Goal: Navigation & Orientation: Find specific page/section

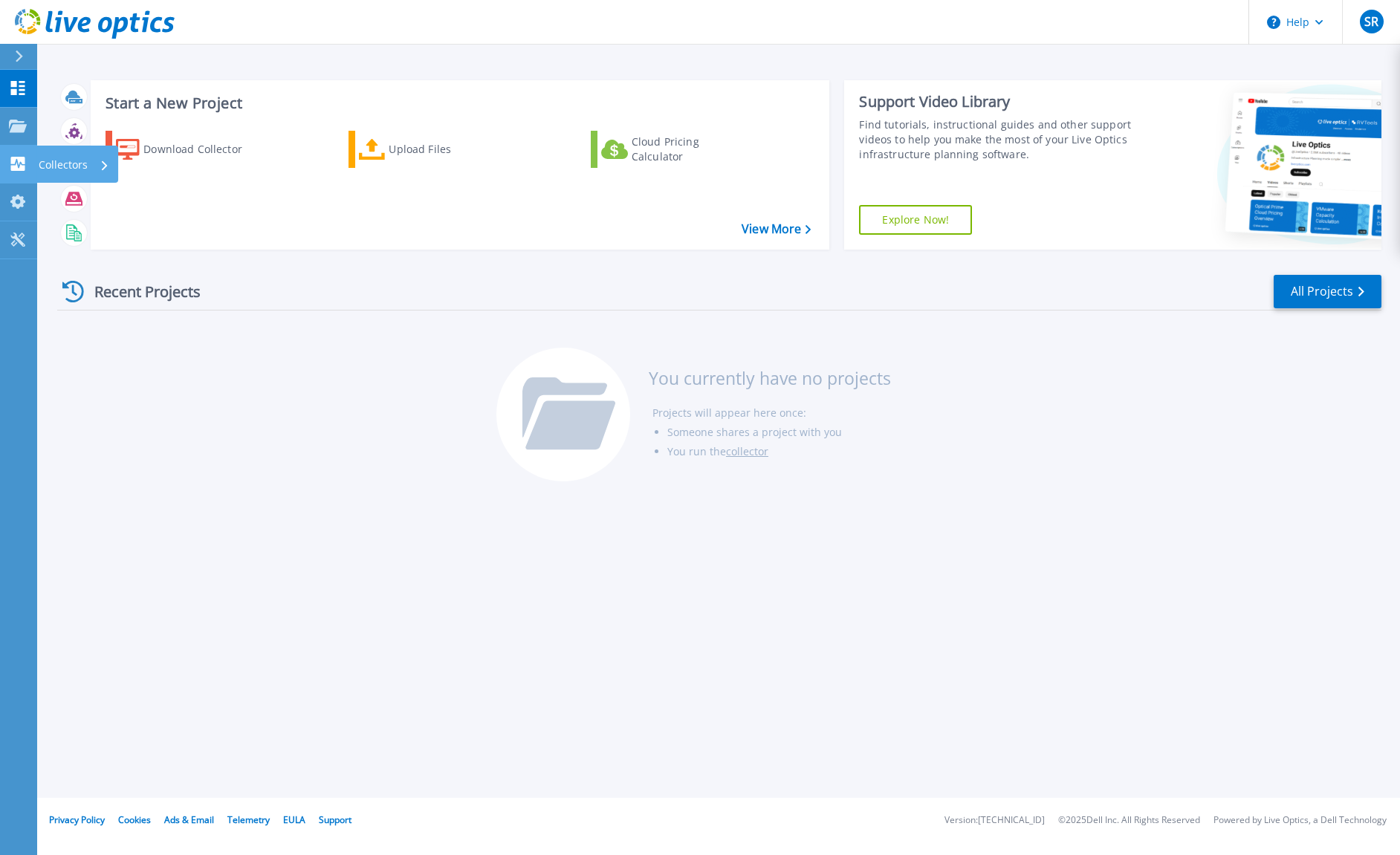
click at [85, 158] on p "Collectors" at bounding box center [63, 165] width 49 height 39
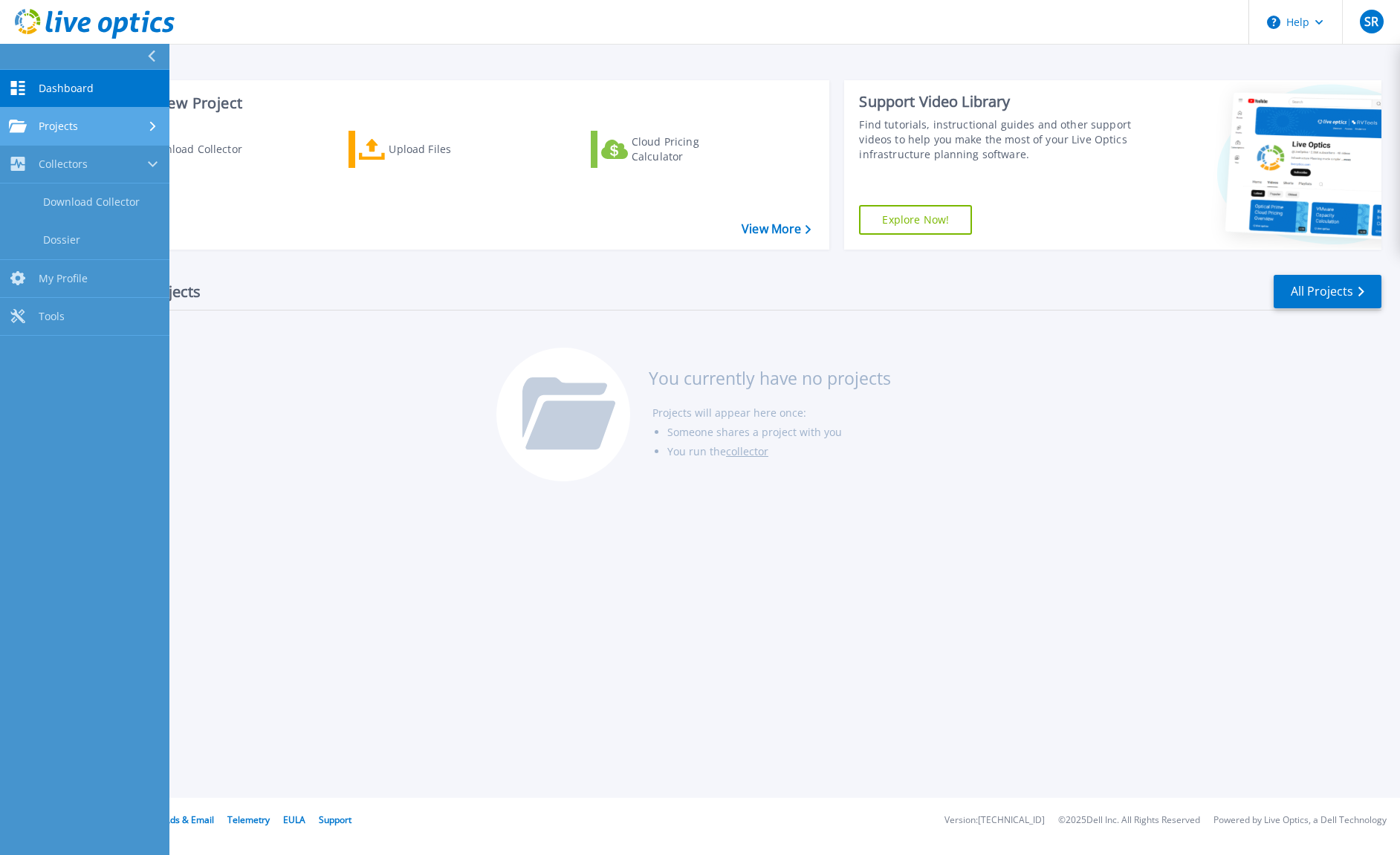
click at [86, 120] on div "Projects" at bounding box center [85, 126] width 151 height 13
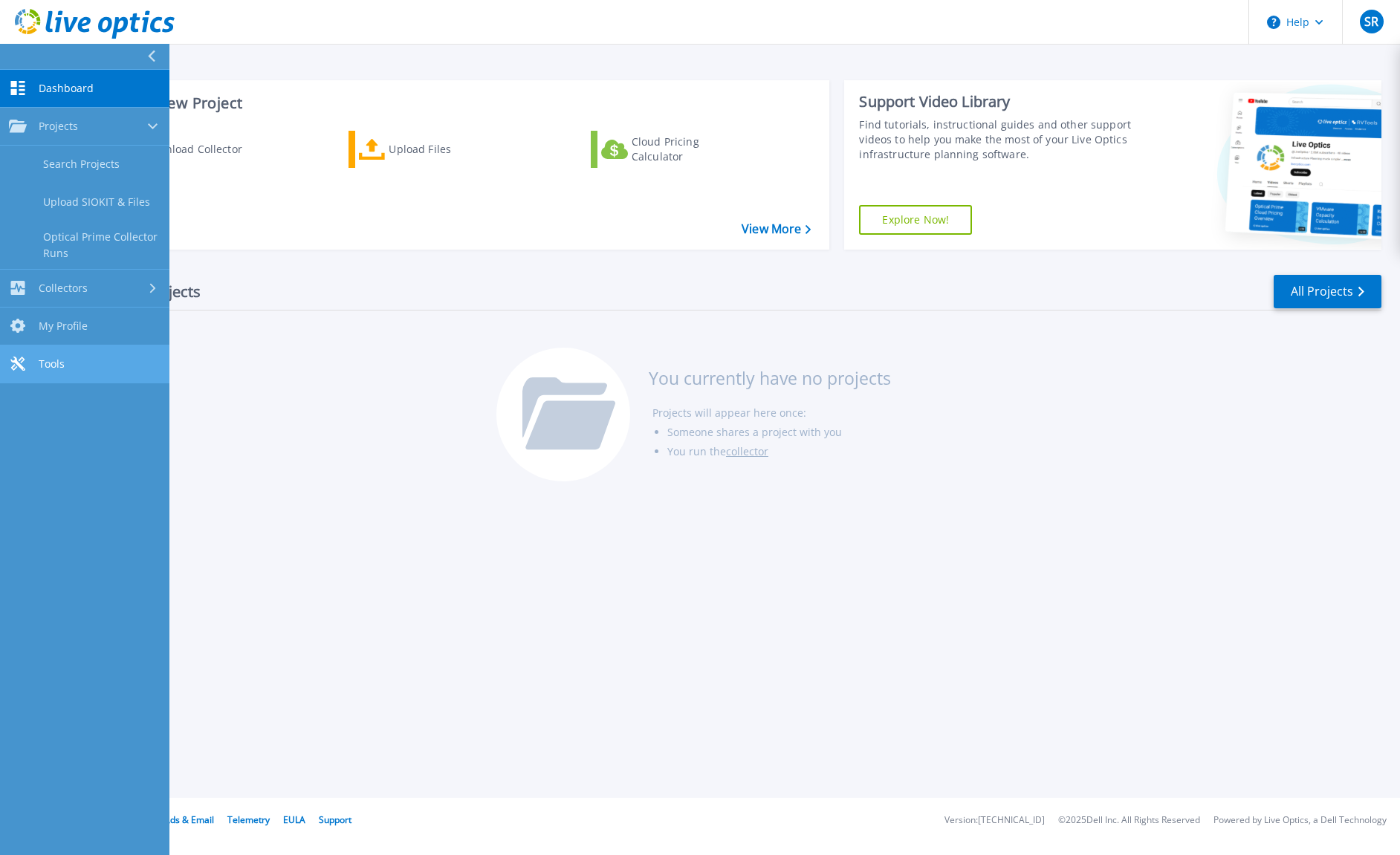
click at [71, 361] on link "Tools Tools" at bounding box center [84, 364] width 169 height 38
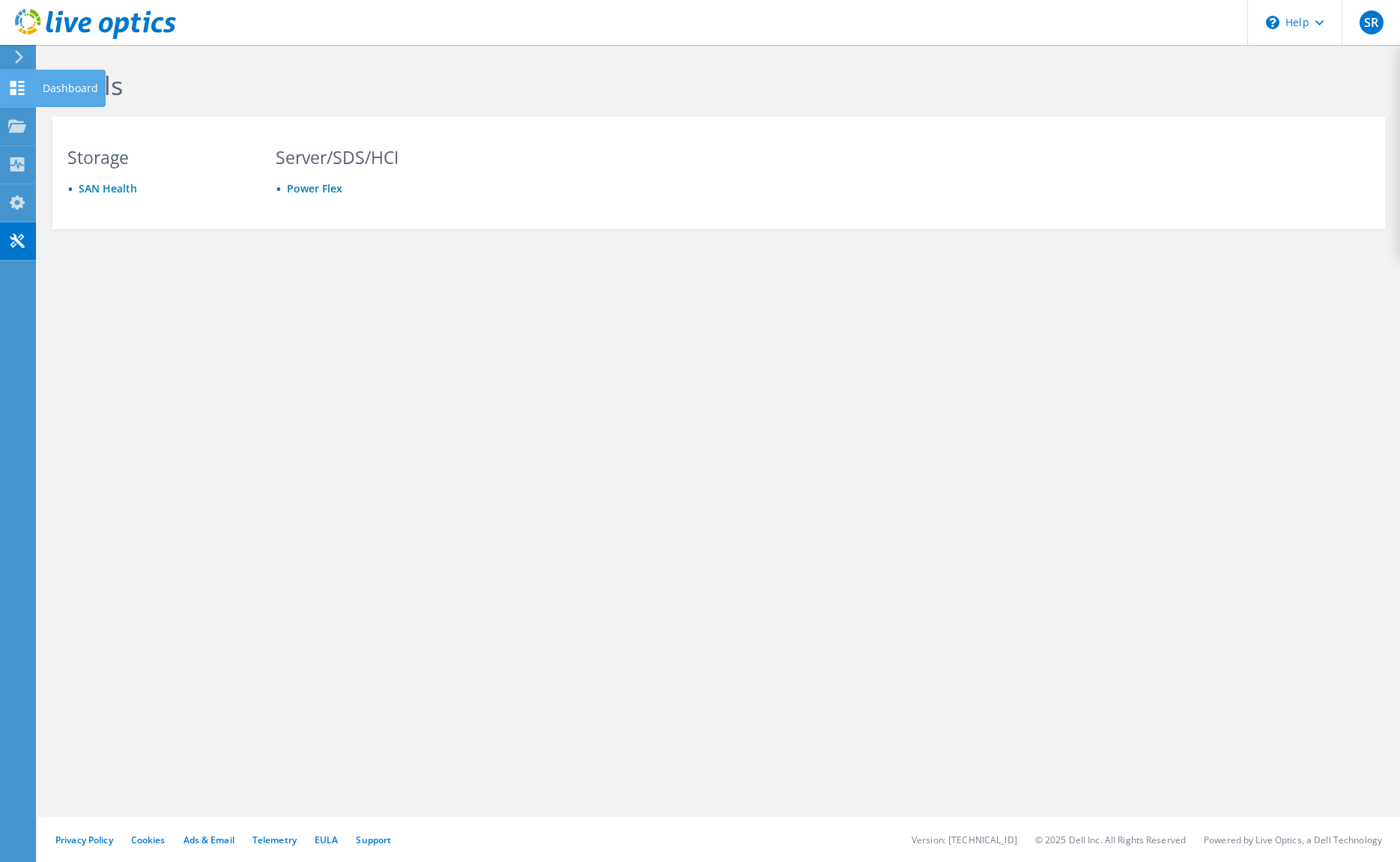
click at [19, 83] on icon at bounding box center [17, 88] width 18 height 14
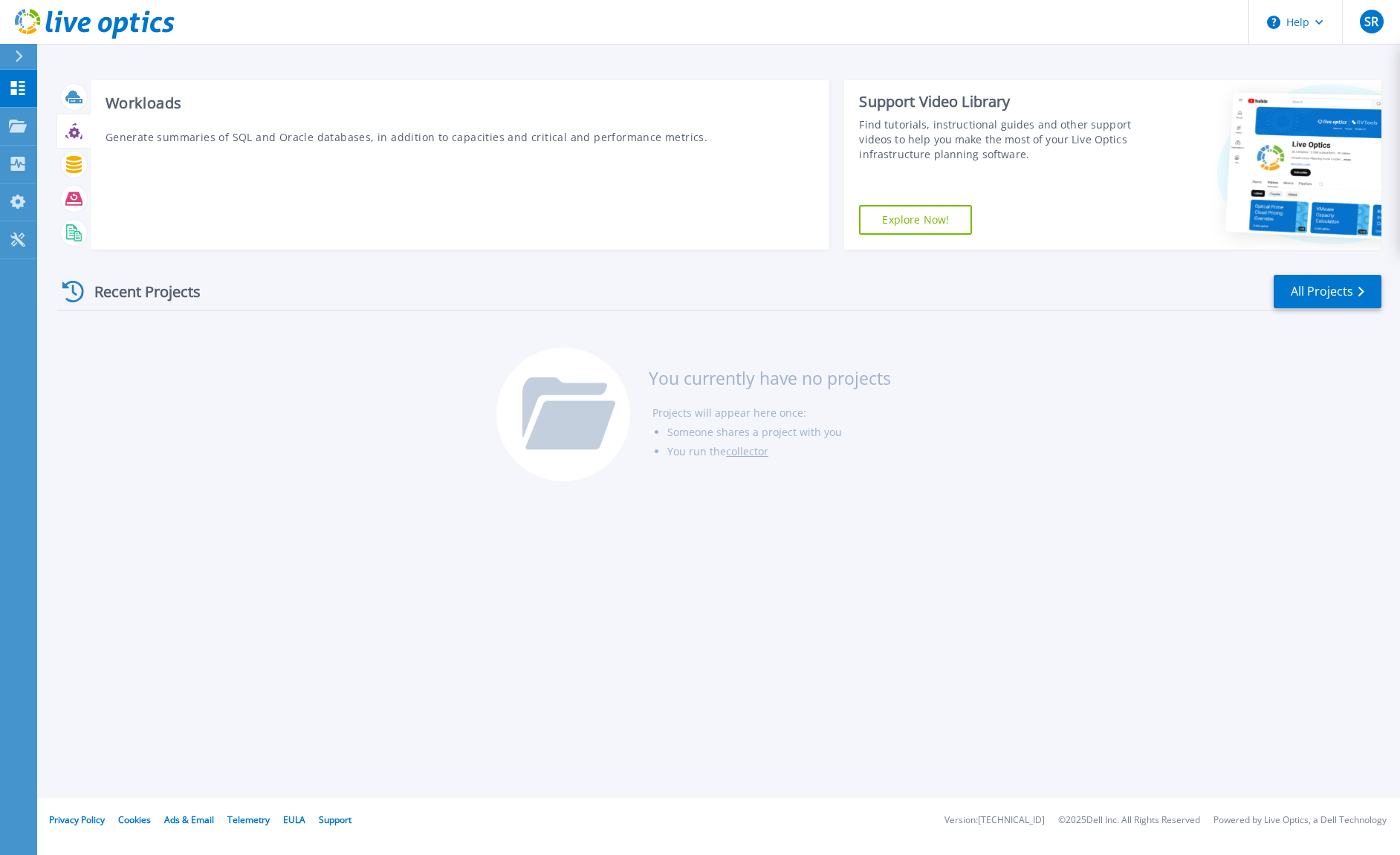
click at [73, 128] on icon at bounding box center [74, 133] width 11 height 11
click at [136, 97] on h3 "Workloads" at bounding box center [460, 103] width 710 height 16
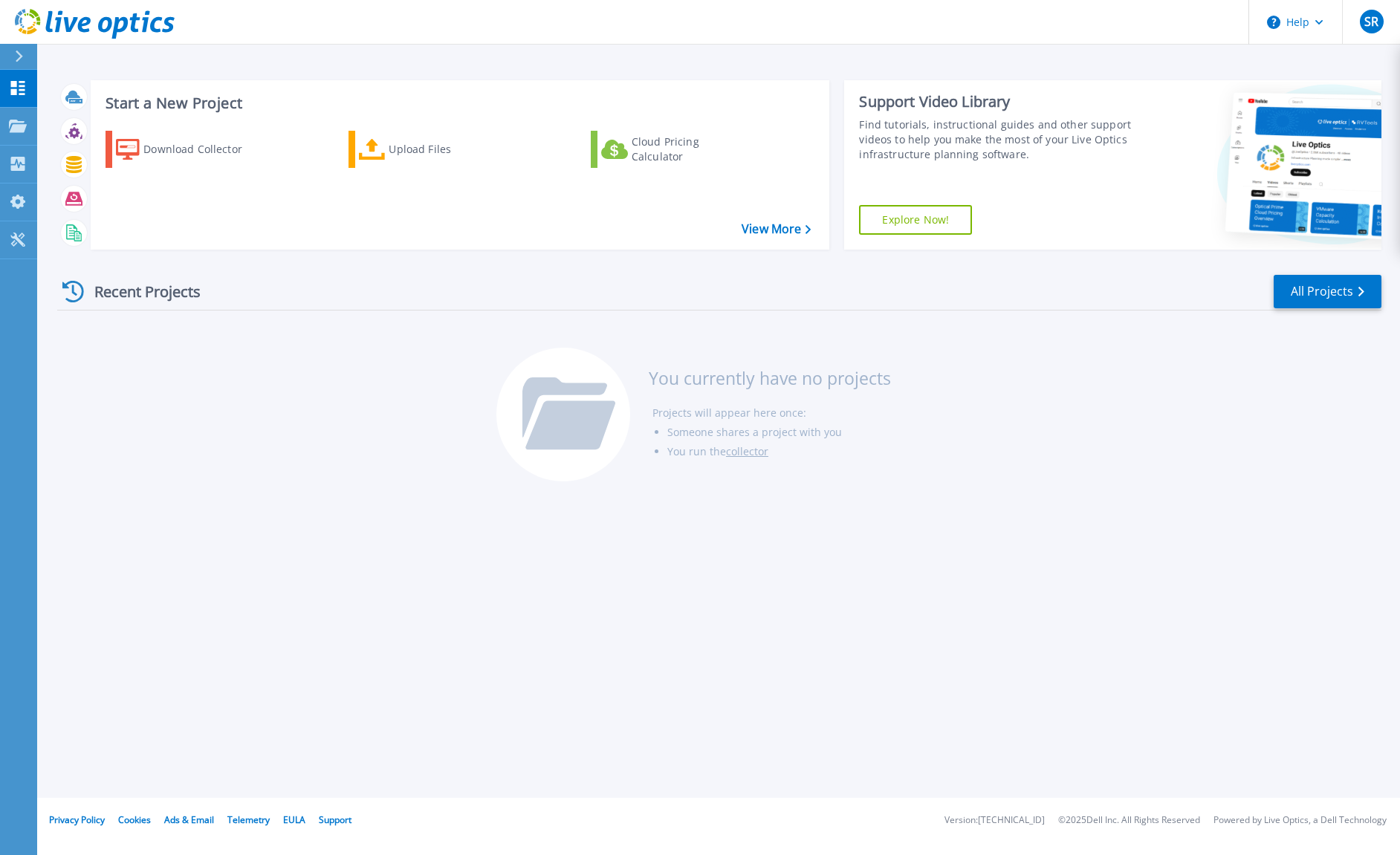
click at [119, 287] on div "Recent Projects" at bounding box center [139, 291] width 164 height 36
click at [25, 46] on div at bounding box center [25, 56] width 24 height 25
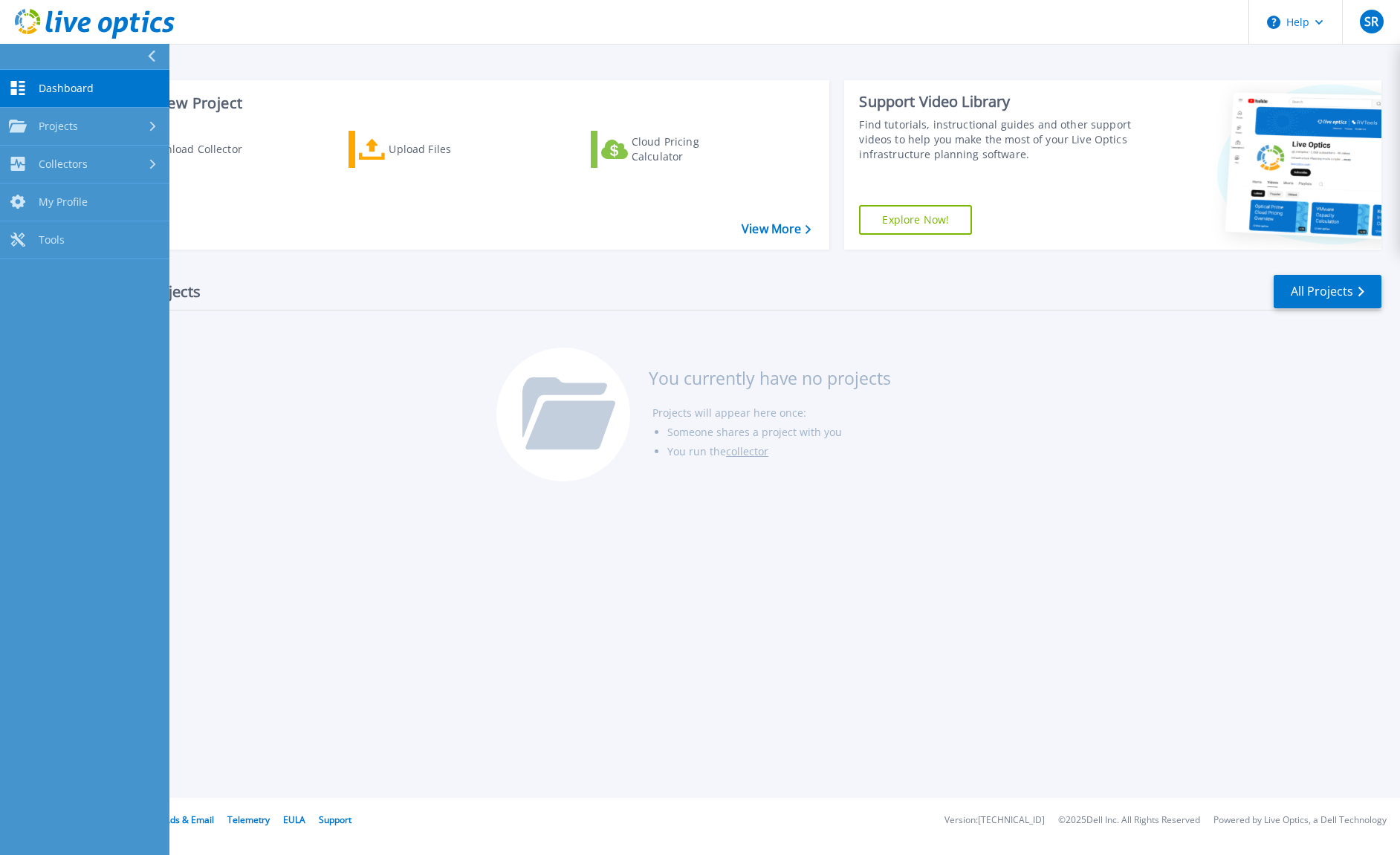
click at [34, 86] on link "Dashboard Dashboard" at bounding box center [84, 88] width 169 height 38
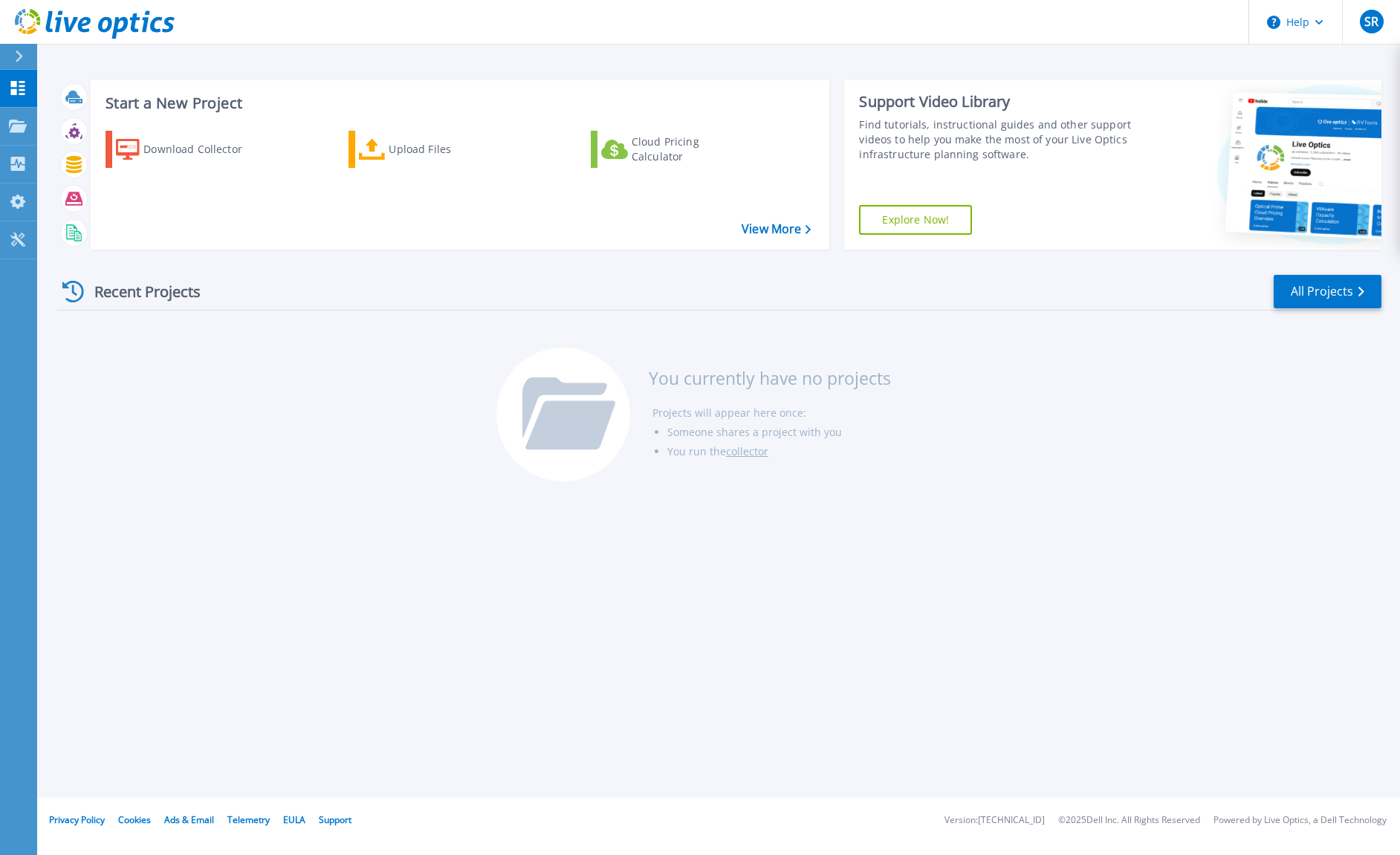
click at [139, 301] on div "Recent Projects" at bounding box center [139, 291] width 164 height 36
click at [65, 287] on icon at bounding box center [73, 292] width 22 height 22
click at [17, 128] on icon at bounding box center [18, 126] width 18 height 12
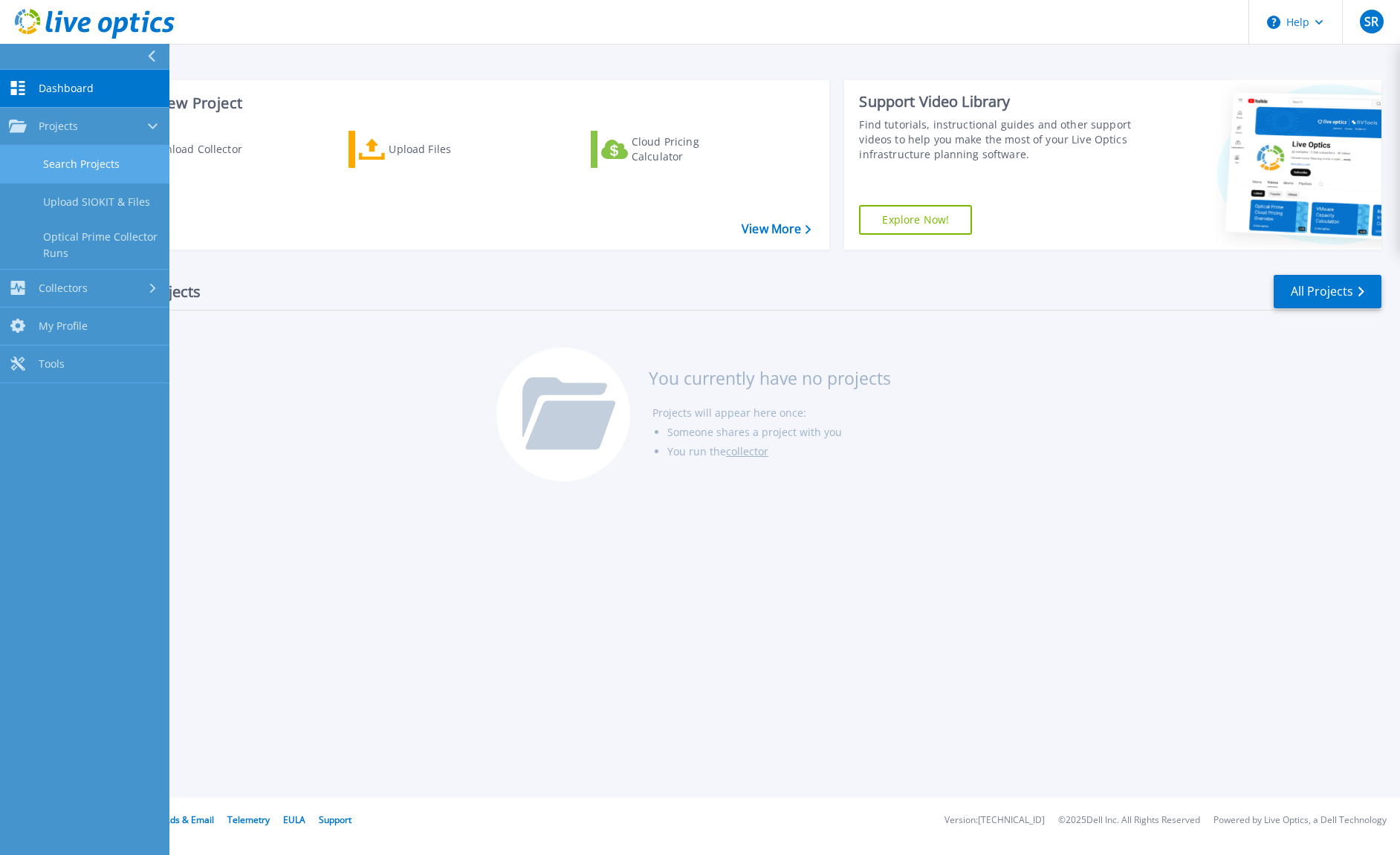
click at [89, 168] on link "Search Projects" at bounding box center [84, 165] width 169 height 38
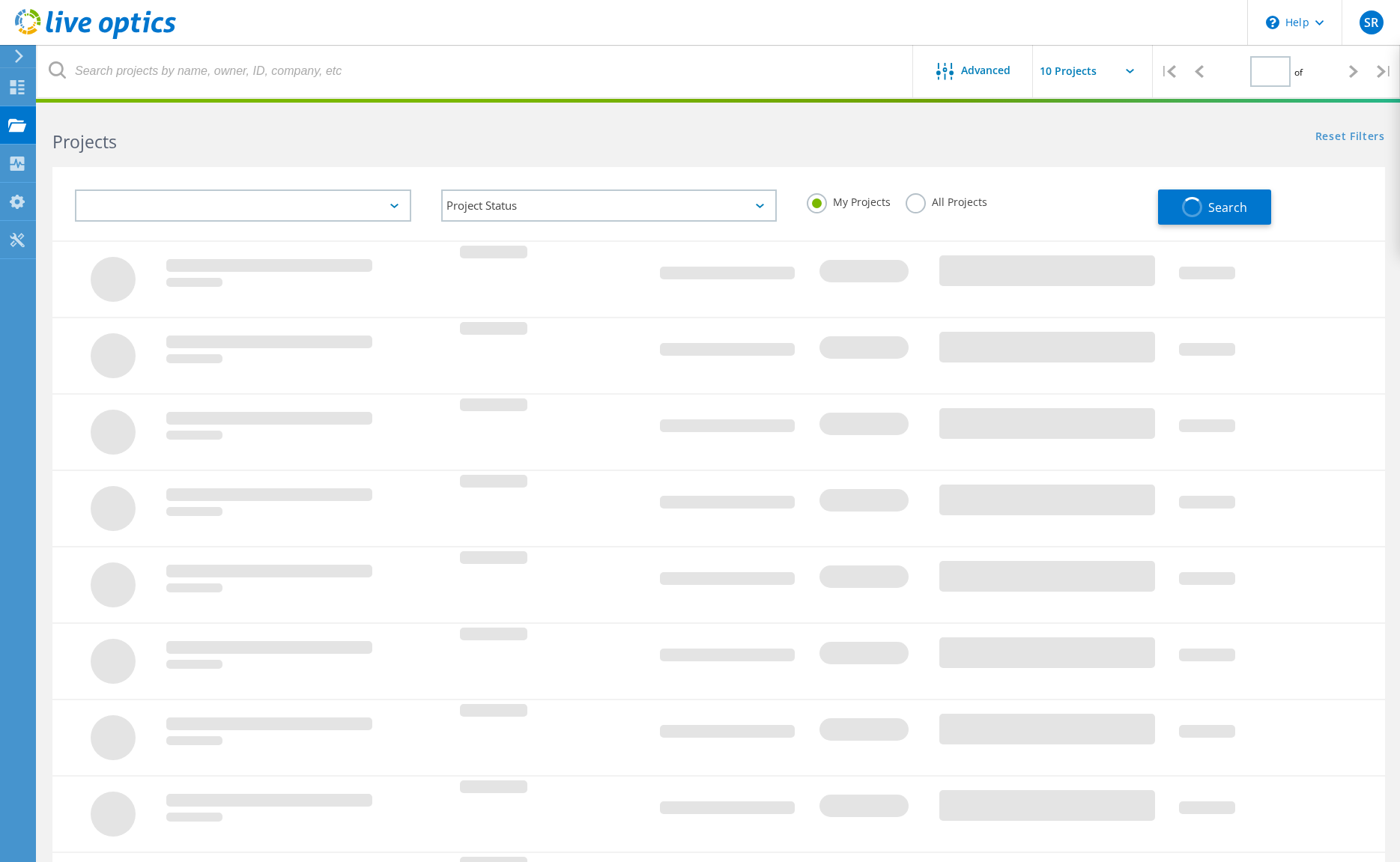
type input "1"
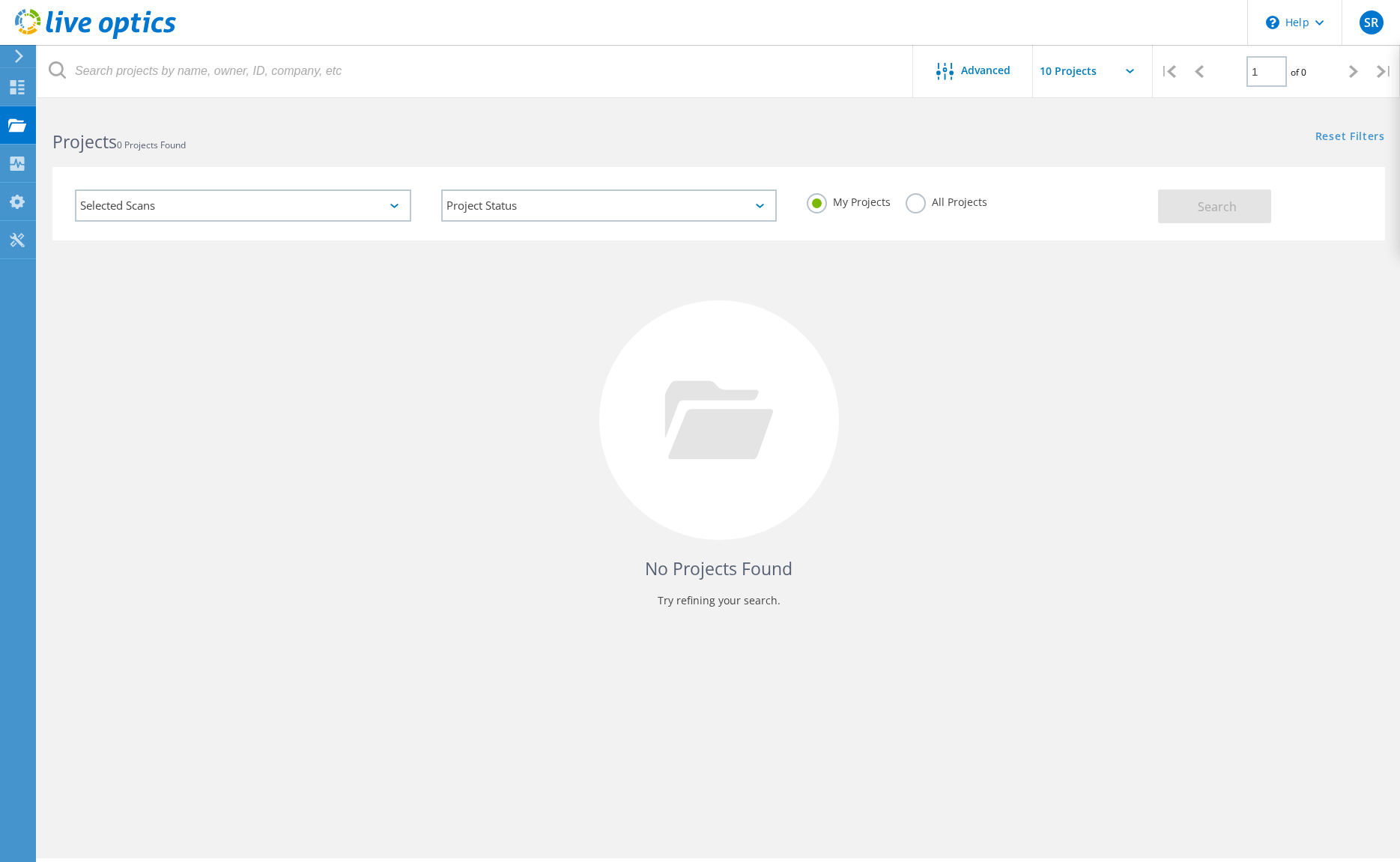
click at [393, 201] on div "Selected Scans" at bounding box center [243, 205] width 336 height 32
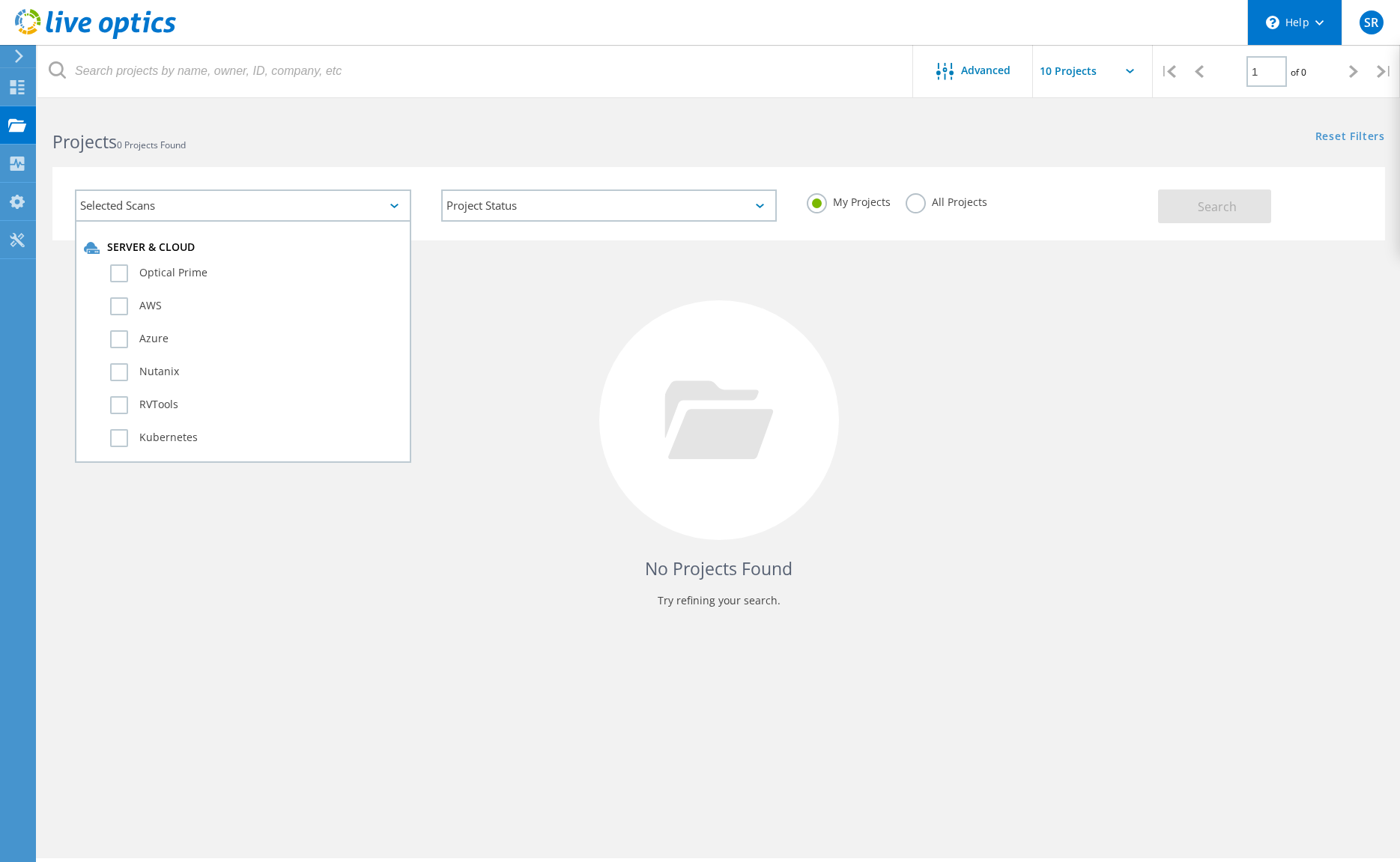
click at [1305, 19] on div "\n Help" at bounding box center [1294, 23] width 94 height 45
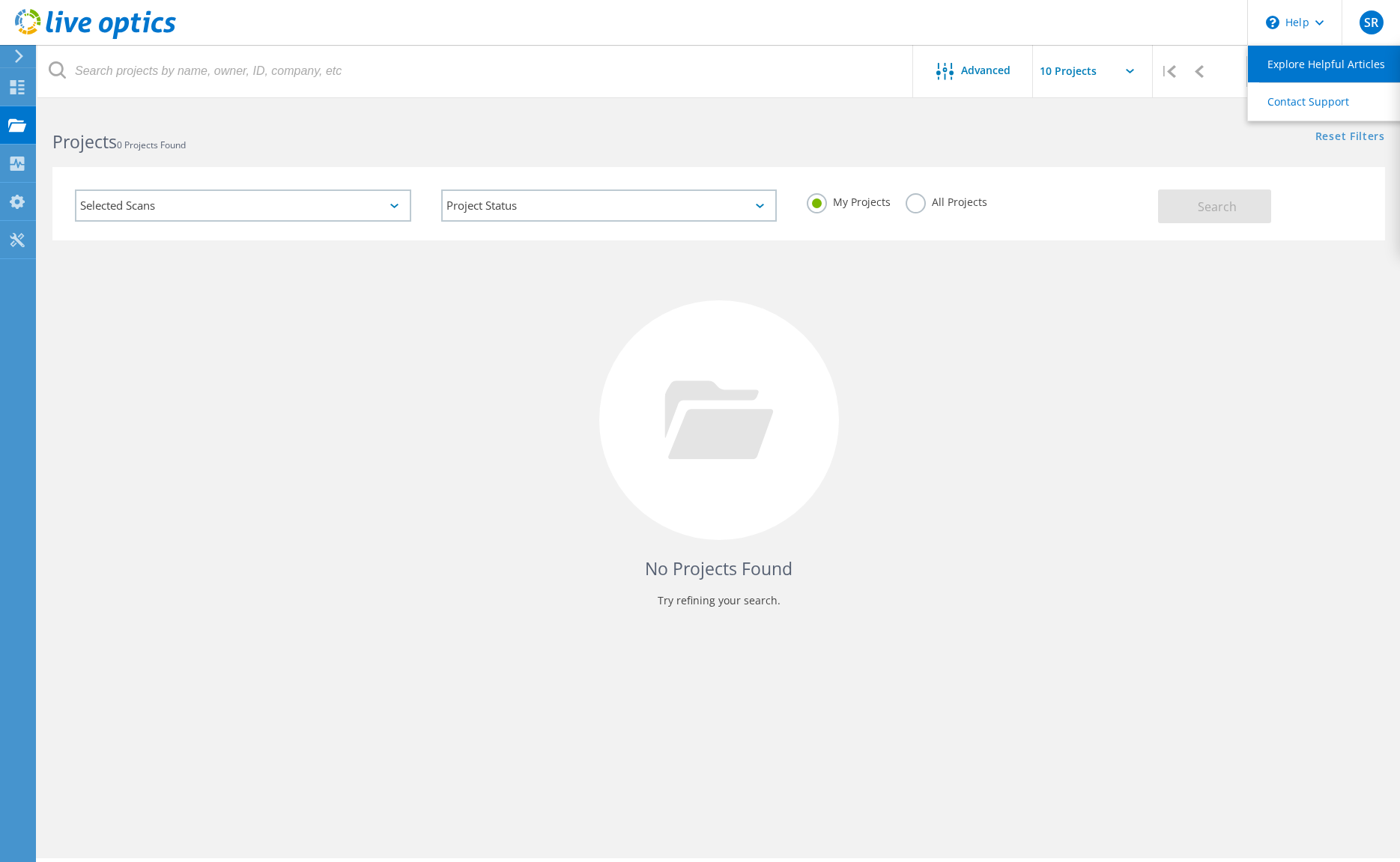
click at [1299, 67] on link "Explore Helpful Articles" at bounding box center [1331, 64] width 167 height 37
